Goal: Task Accomplishment & Management: Complete application form

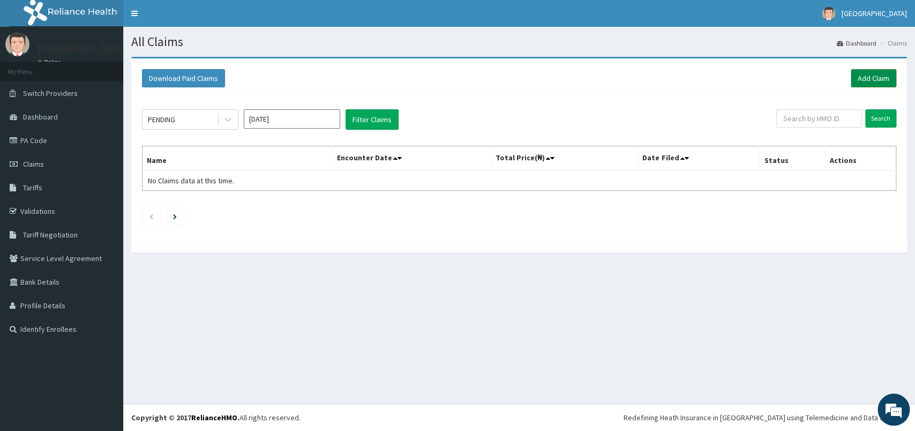
click at [880, 76] on link "Add Claim" at bounding box center [873, 78] width 46 height 18
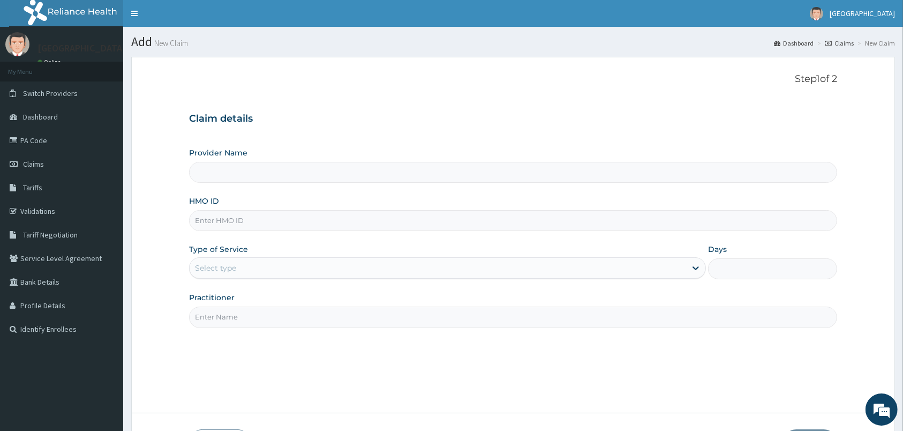
type input "Military Hospital Portharcourt"
click at [234, 224] on input "HMO ID" at bounding box center [513, 220] width 648 height 21
type input "eab/10075/a"
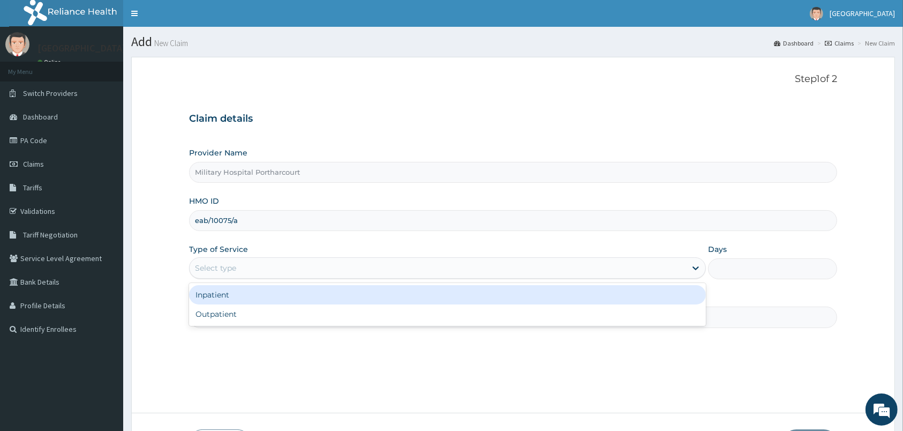
click at [360, 273] on div "Select type" at bounding box center [438, 267] width 496 height 17
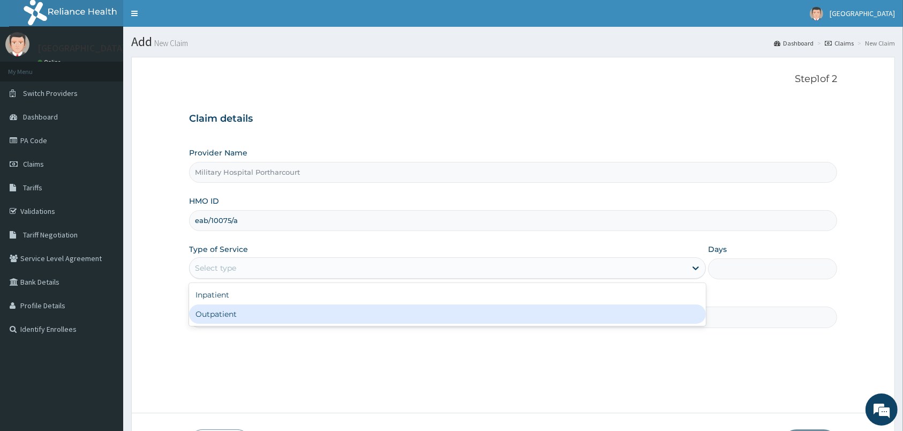
click at [290, 319] on div "Outpatient" at bounding box center [447, 313] width 517 height 19
type input "1"
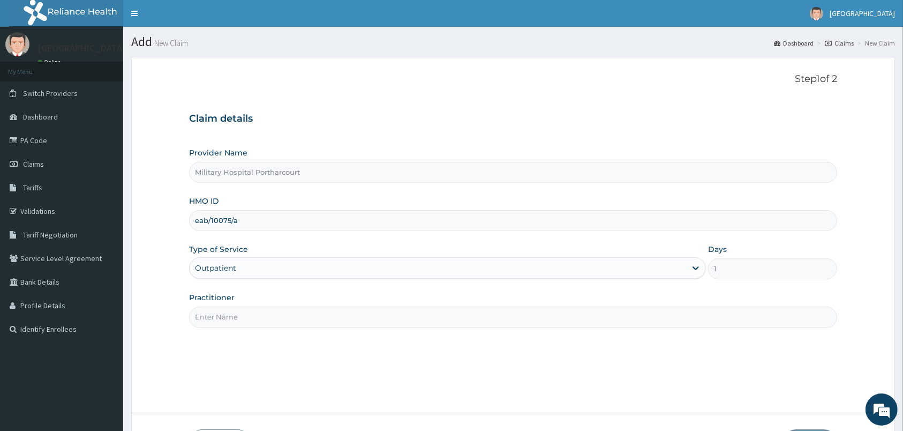
click at [281, 314] on input "Practitioner" at bounding box center [513, 316] width 648 height 21
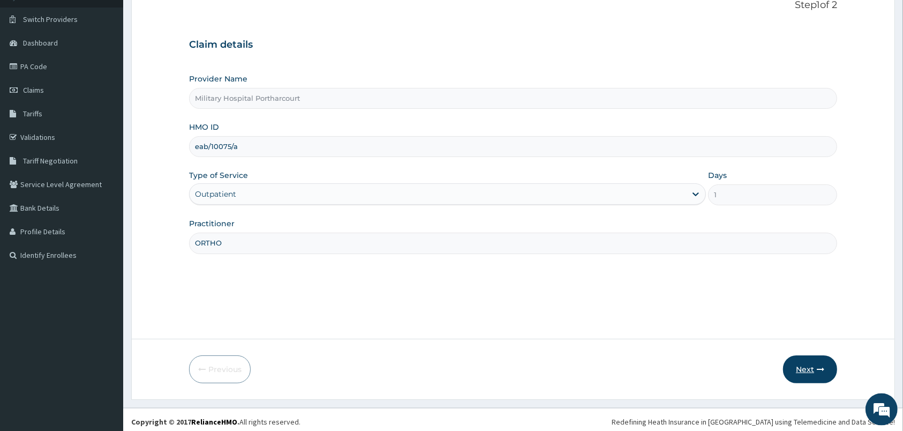
scroll to position [79, 0]
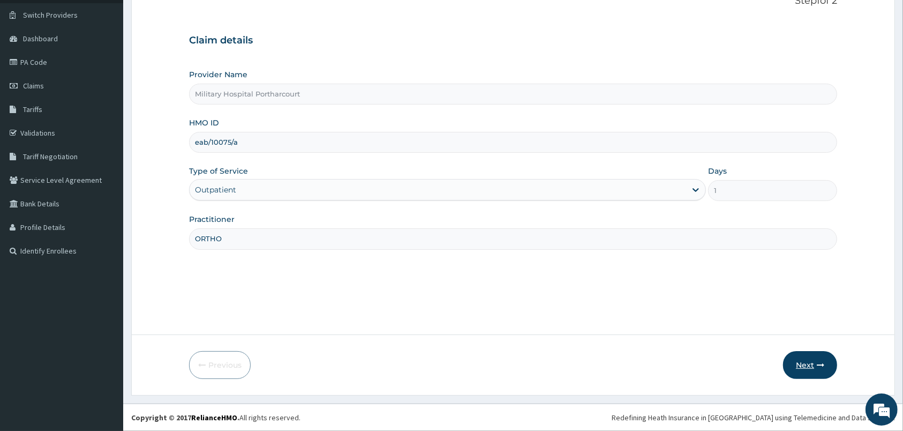
type input "ORTHO"
click at [806, 367] on button "Next" at bounding box center [810, 365] width 54 height 28
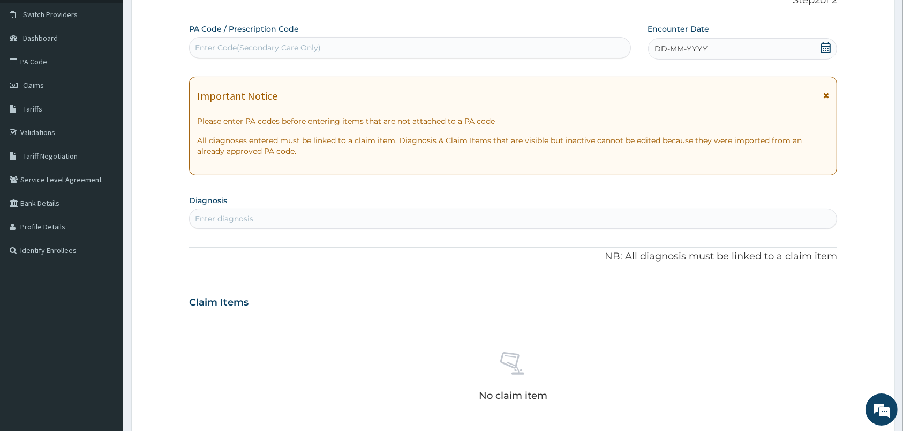
click at [205, 48] on div "Enter Code(Secondary Care Only)" at bounding box center [258, 47] width 126 height 11
type input "PA/807386"
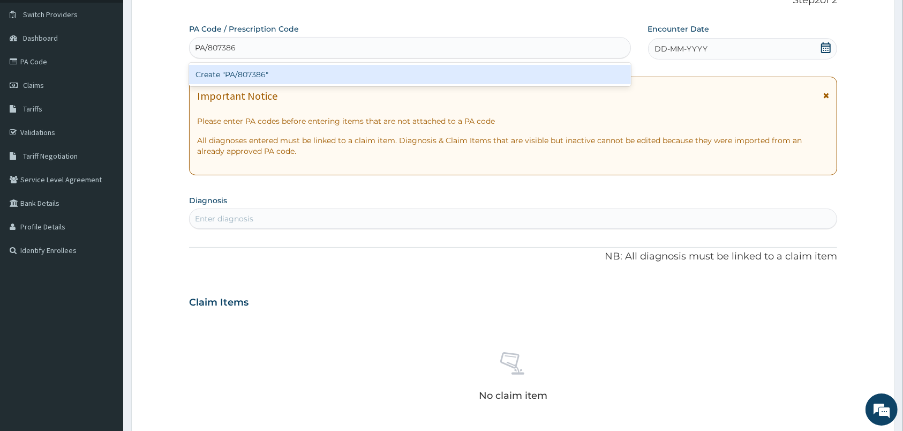
click at [235, 76] on div "Create "PA/807386"" at bounding box center [410, 74] width 442 height 19
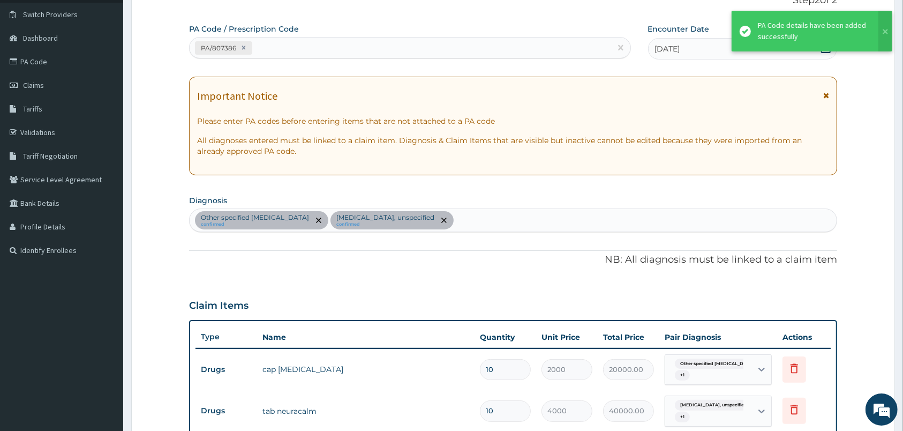
scroll to position [358, 0]
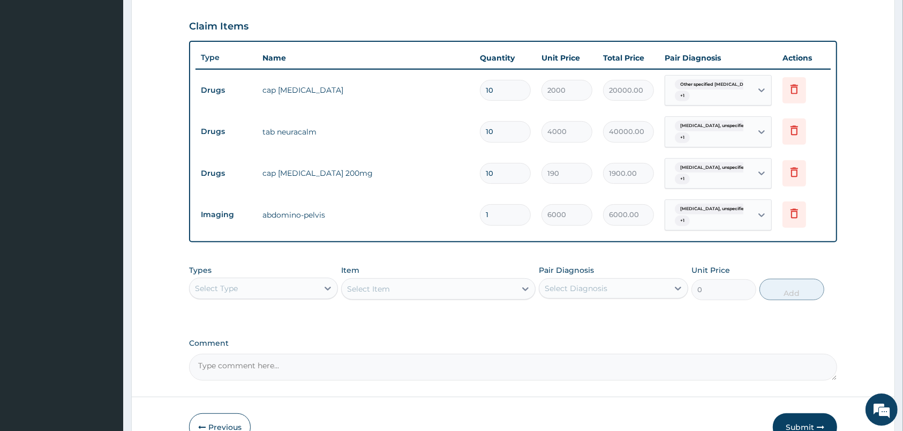
click at [651, 300] on div "Pair Diagnosis Select Diagnosis" at bounding box center [613, 282] width 149 height 35
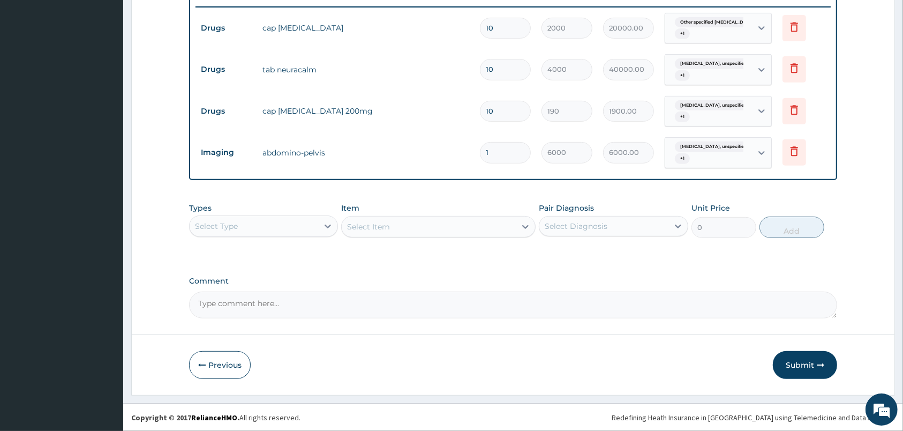
scroll to position [365, 0]
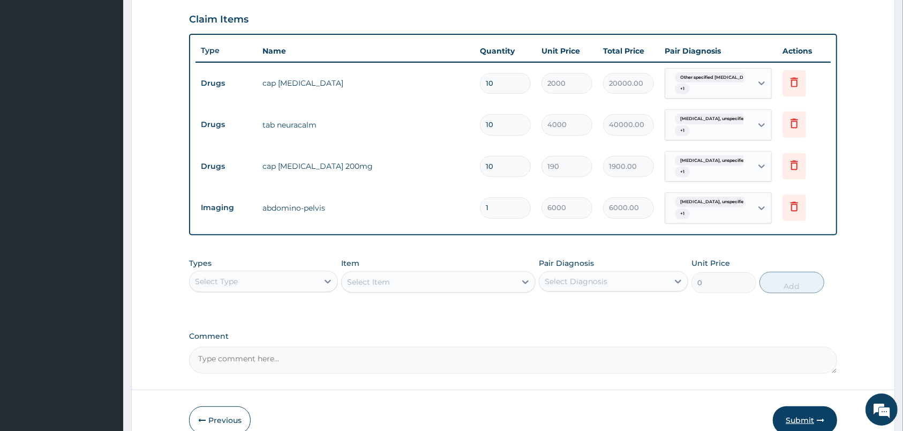
click at [803, 418] on button "Submit" at bounding box center [805, 420] width 64 height 28
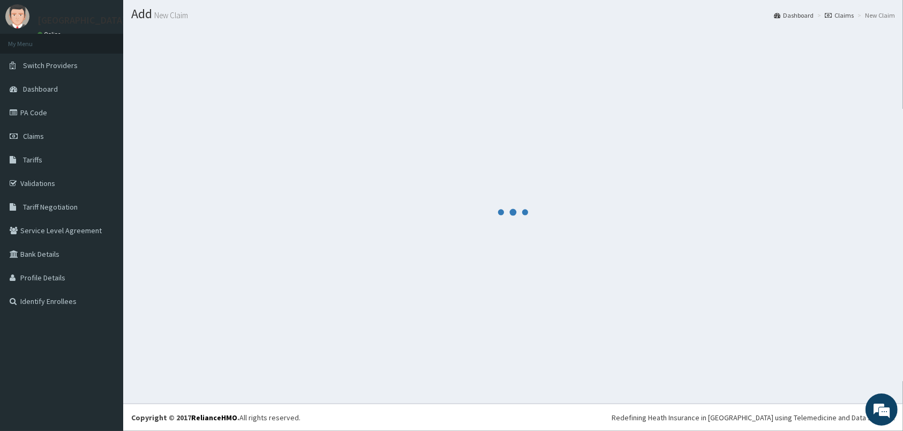
scroll to position [28, 0]
